Goal: Subscribe to service/newsletter

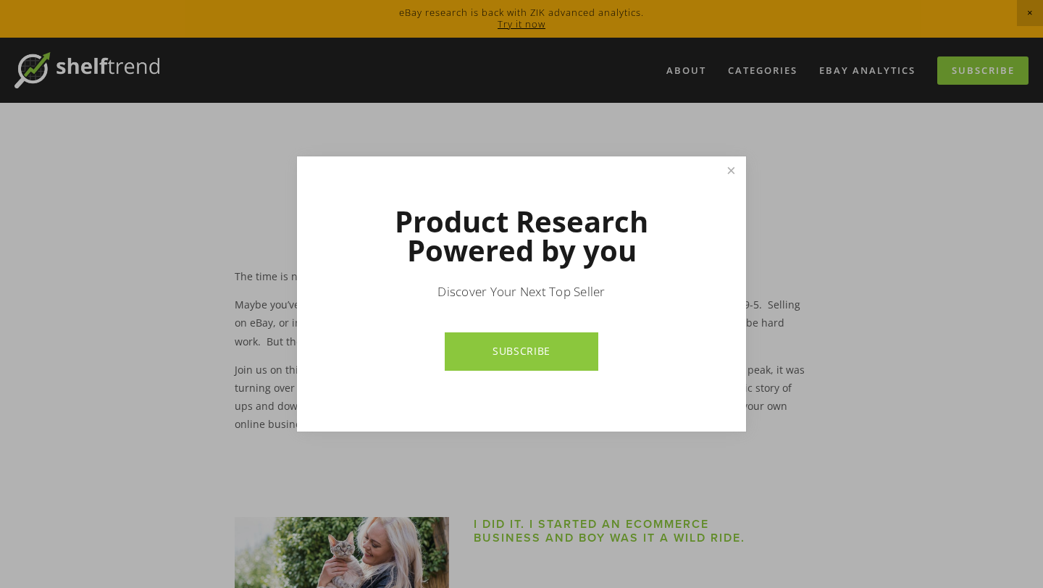
click at [590, 337] on link "SUBSCRIBE" at bounding box center [521, 351] width 153 height 38
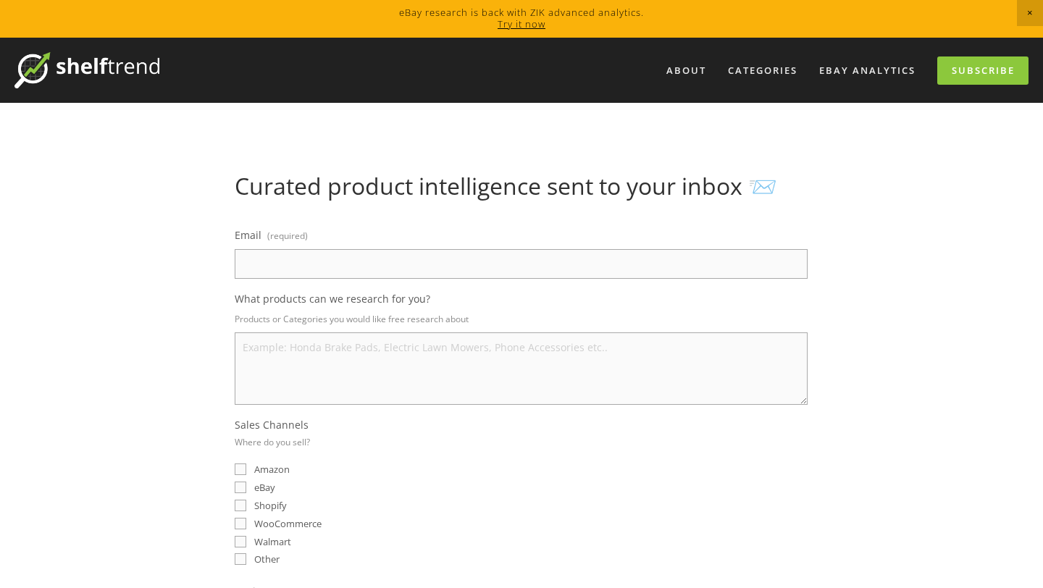
click at [538, 22] on link "Try it now" at bounding box center [521, 23] width 48 height 13
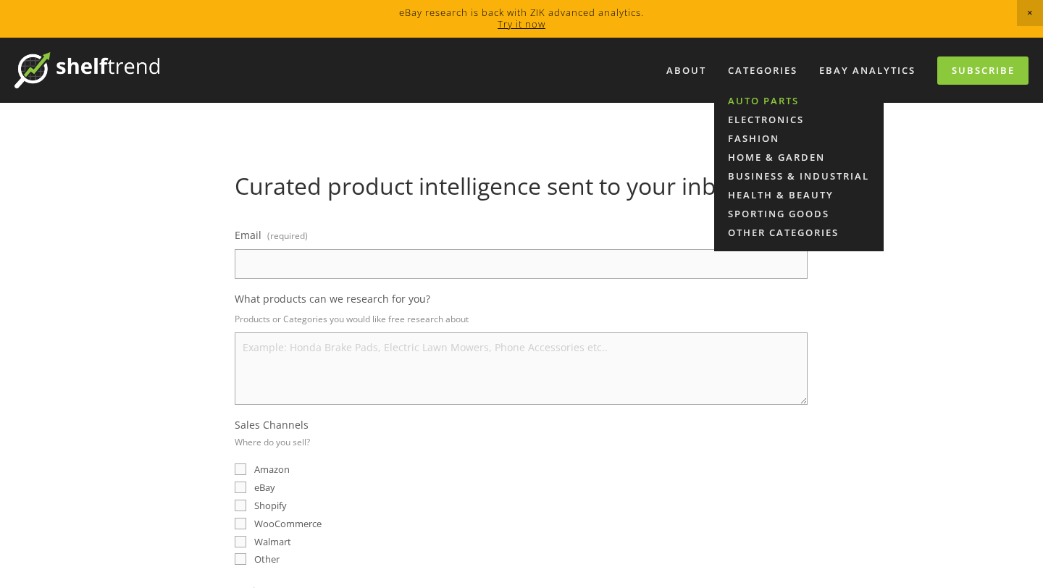
click at [776, 96] on link "Auto Parts" at bounding box center [798, 100] width 169 height 19
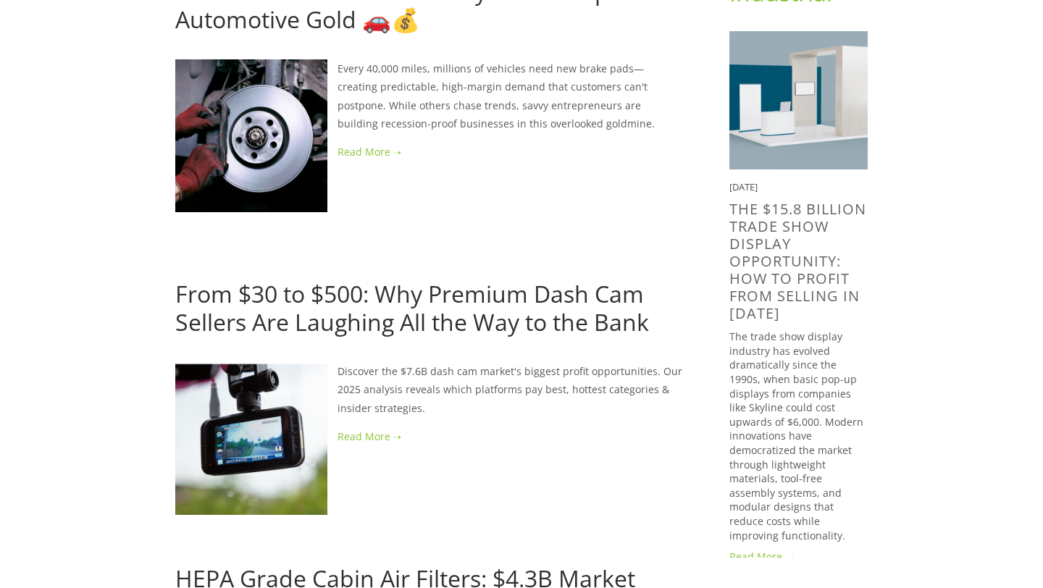
scroll to position [224, 0]
